Goal: Task Accomplishment & Management: Use online tool/utility

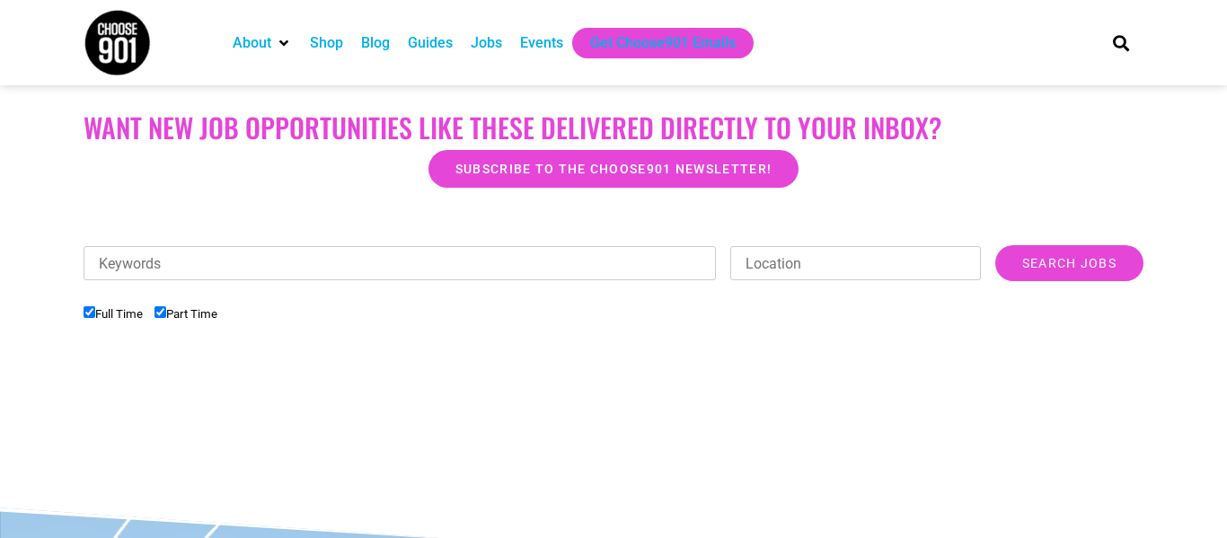
scroll to position [440, 0]
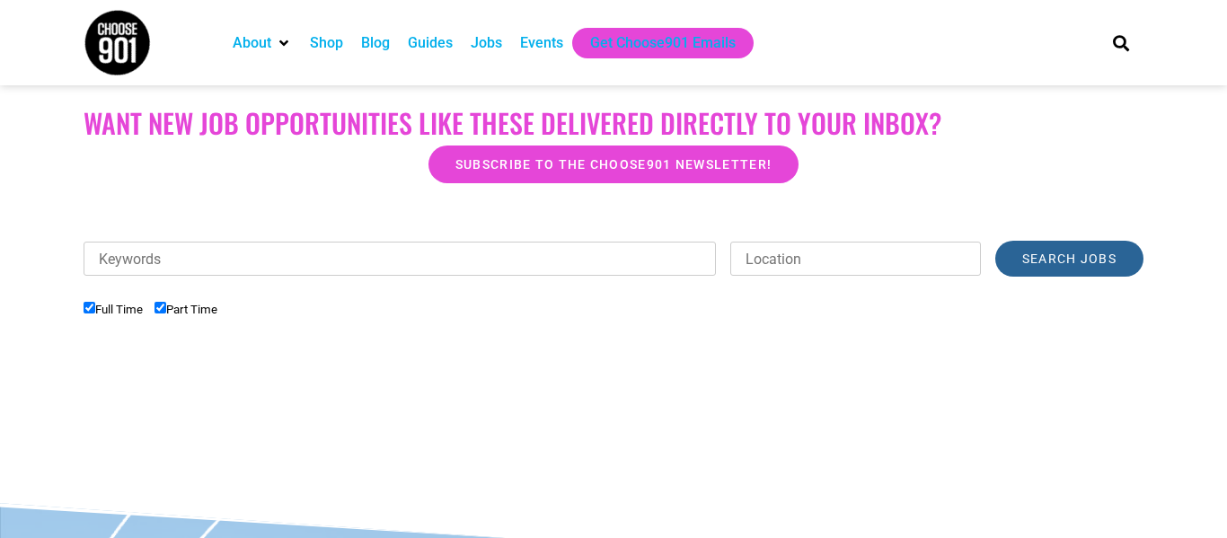
click at [1088, 269] on input "Search Jobs" at bounding box center [1069, 259] width 148 height 36
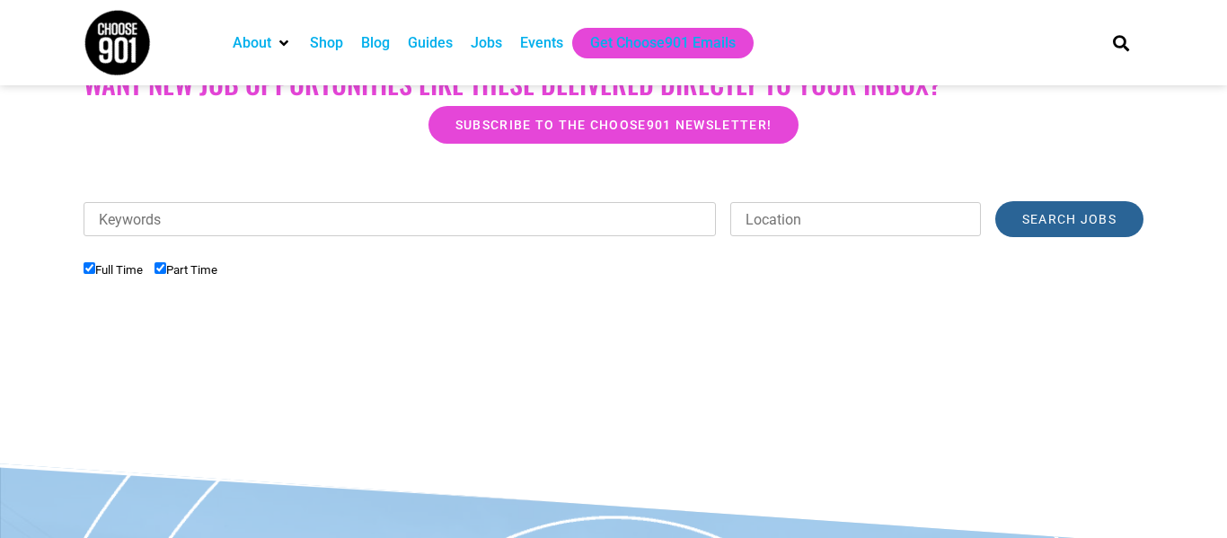
scroll to position [459, 0]
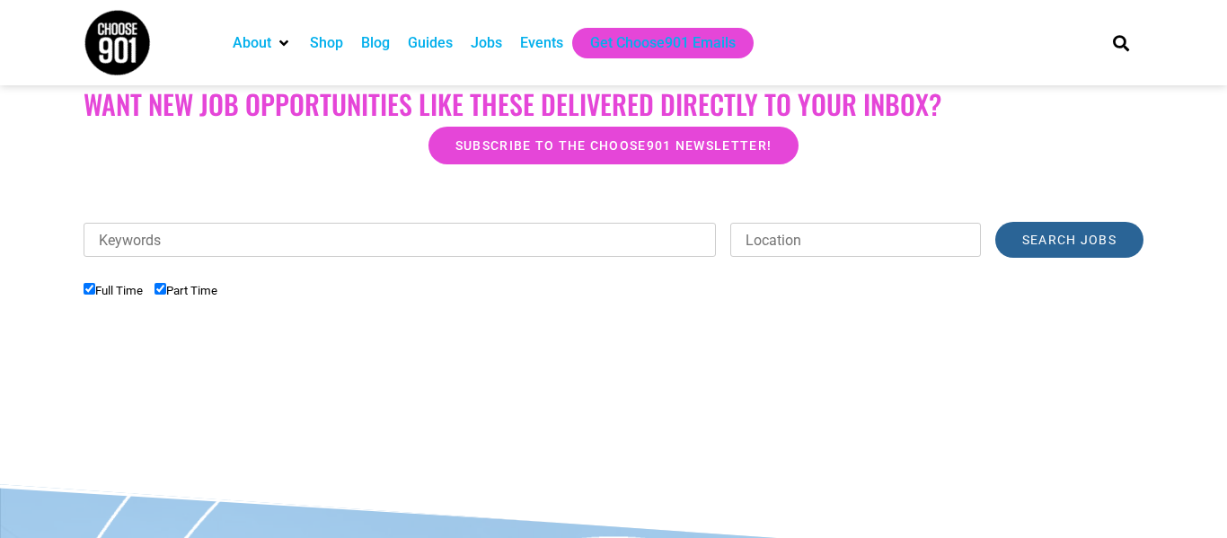
click at [1089, 253] on input "Search Jobs" at bounding box center [1069, 240] width 148 height 36
click at [1070, 238] on input "Search Jobs" at bounding box center [1069, 240] width 148 height 36
click at [166, 288] on input "Part Time" at bounding box center [160, 289] width 12 height 12
checkbox input "false"
click at [1046, 242] on input "Search Jobs" at bounding box center [1069, 240] width 148 height 36
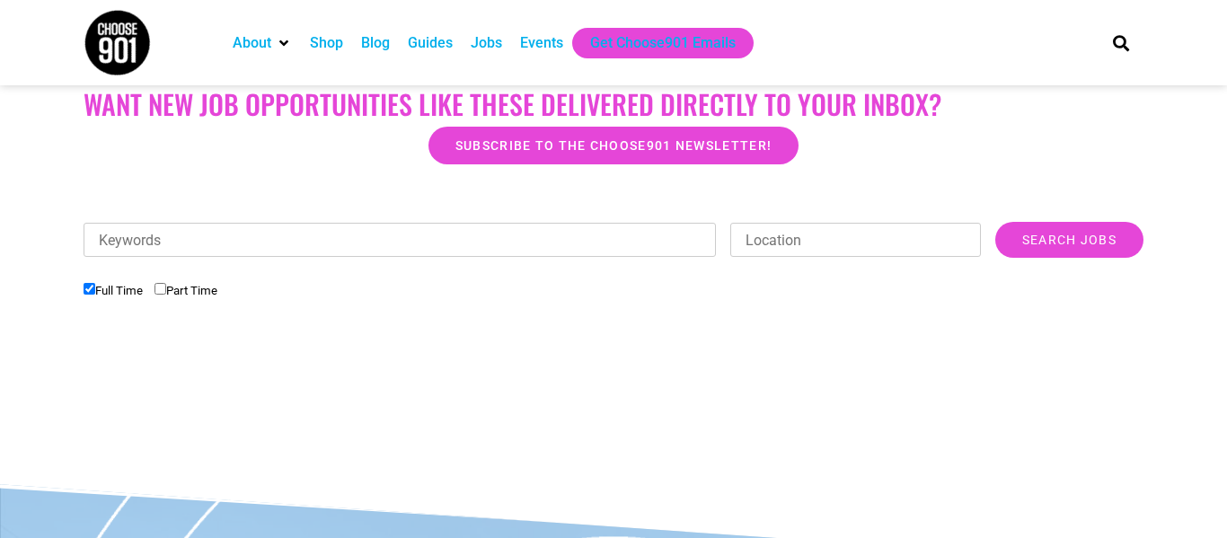
click at [810, 243] on input "Location" at bounding box center [855, 240] width 251 height 34
type input "38018"
click at [1068, 249] on input "Search Jobs" at bounding box center [1069, 240] width 148 height 36
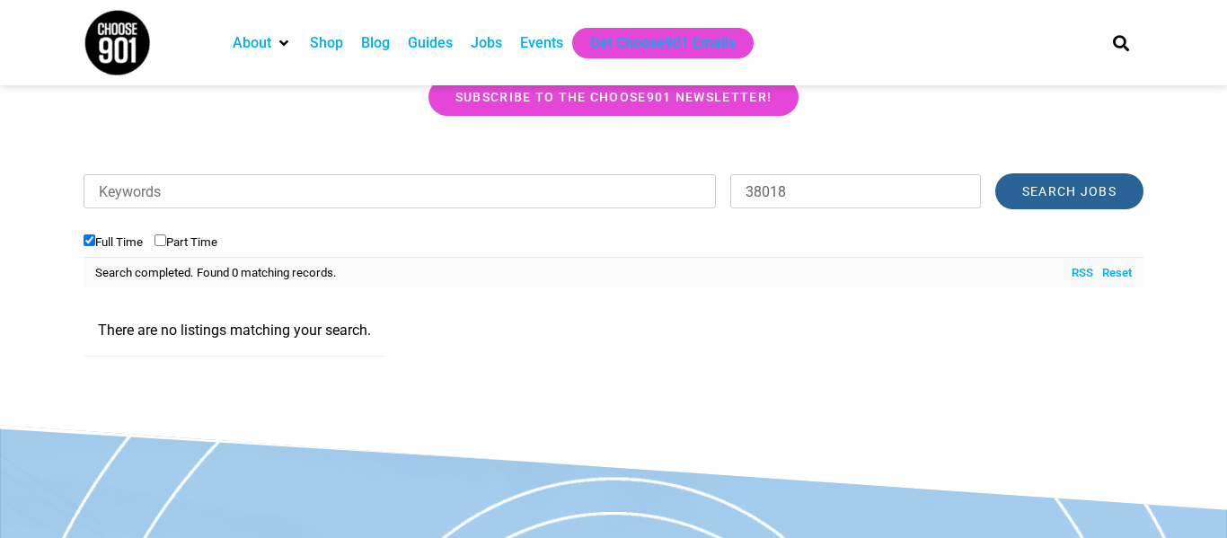
scroll to position [506, 0]
drag, startPoint x: 813, startPoint y: 204, endPoint x: 706, endPoint y: 180, distance: 109.6
click at [706, 180] on div "Keywords Location 38018 Category Accounting Administrative Communication Counse…" at bounding box center [614, 201] width 1060 height 54
click at [1043, 183] on input "Search Jobs" at bounding box center [1069, 192] width 148 height 36
